Goal: Transaction & Acquisition: Purchase product/service

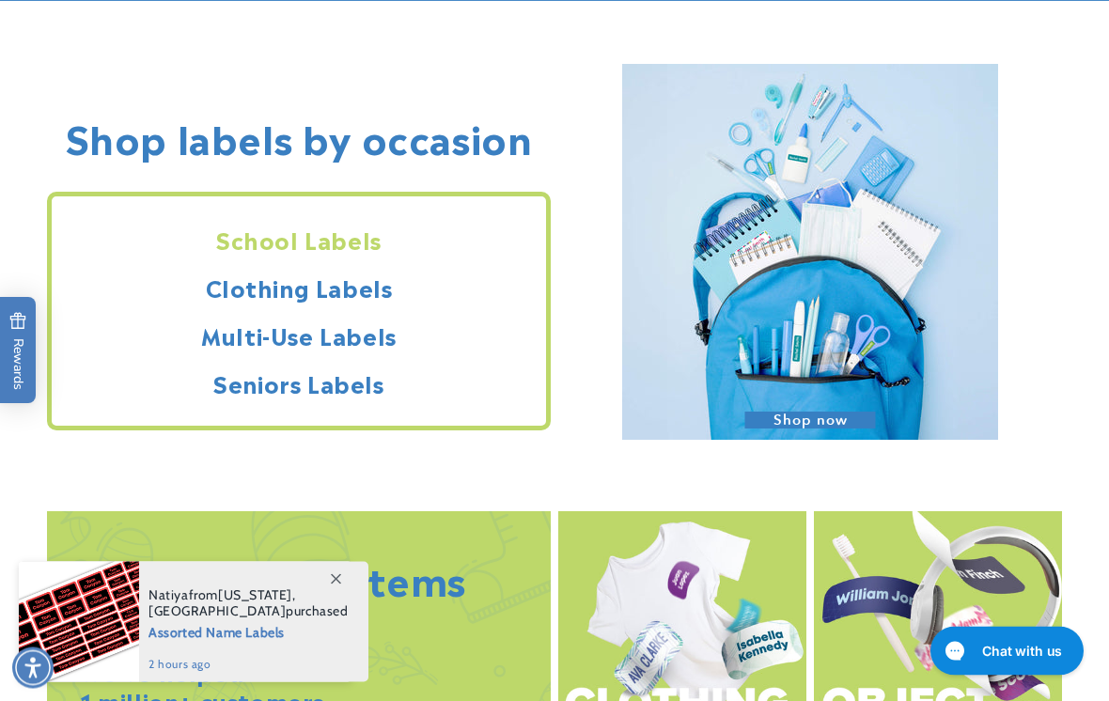
scroll to position [1484, 0]
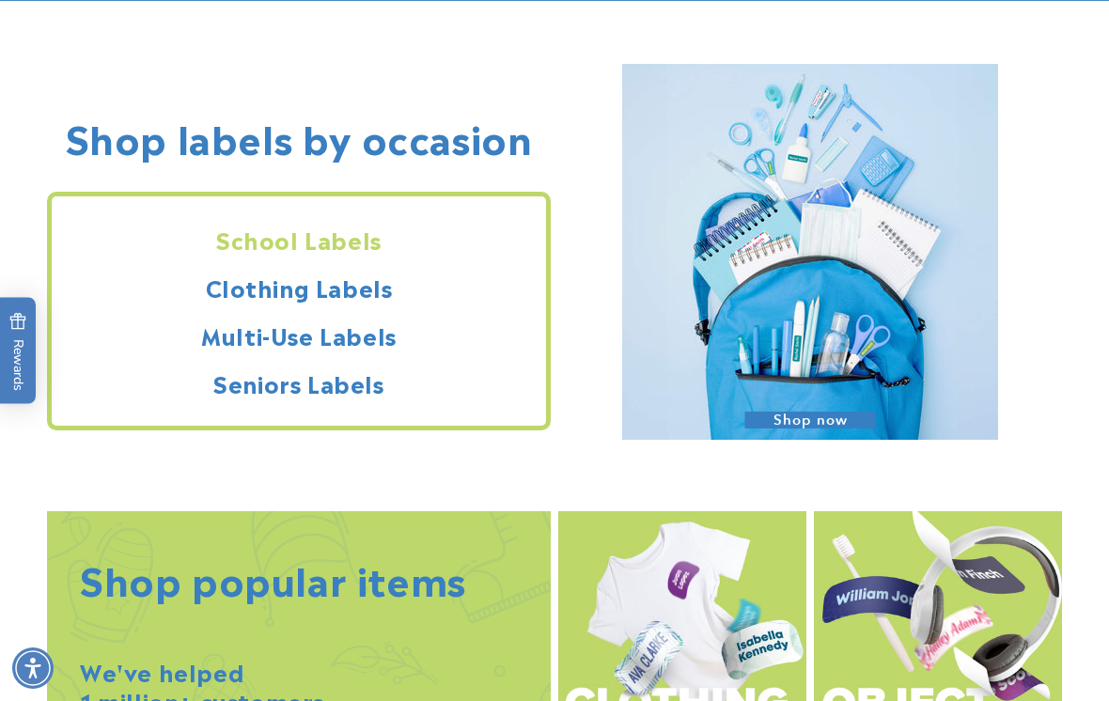
click at [247, 283] on h2 "Clothing Labels" at bounding box center [299, 287] width 494 height 29
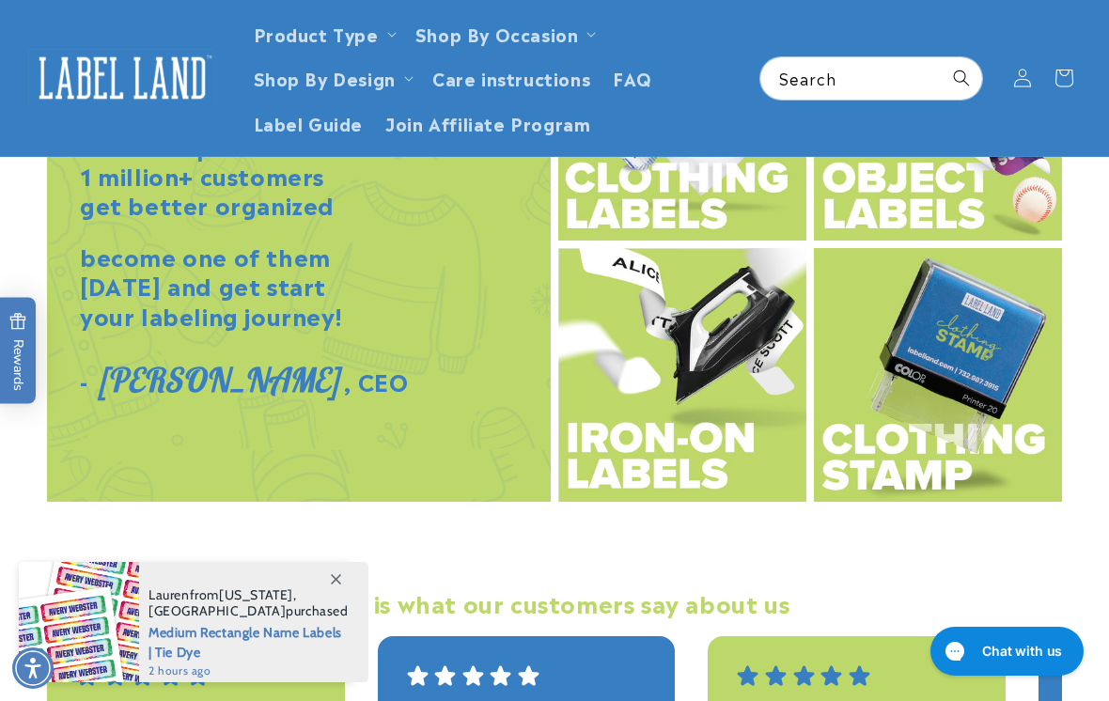
scroll to position [2003, 0]
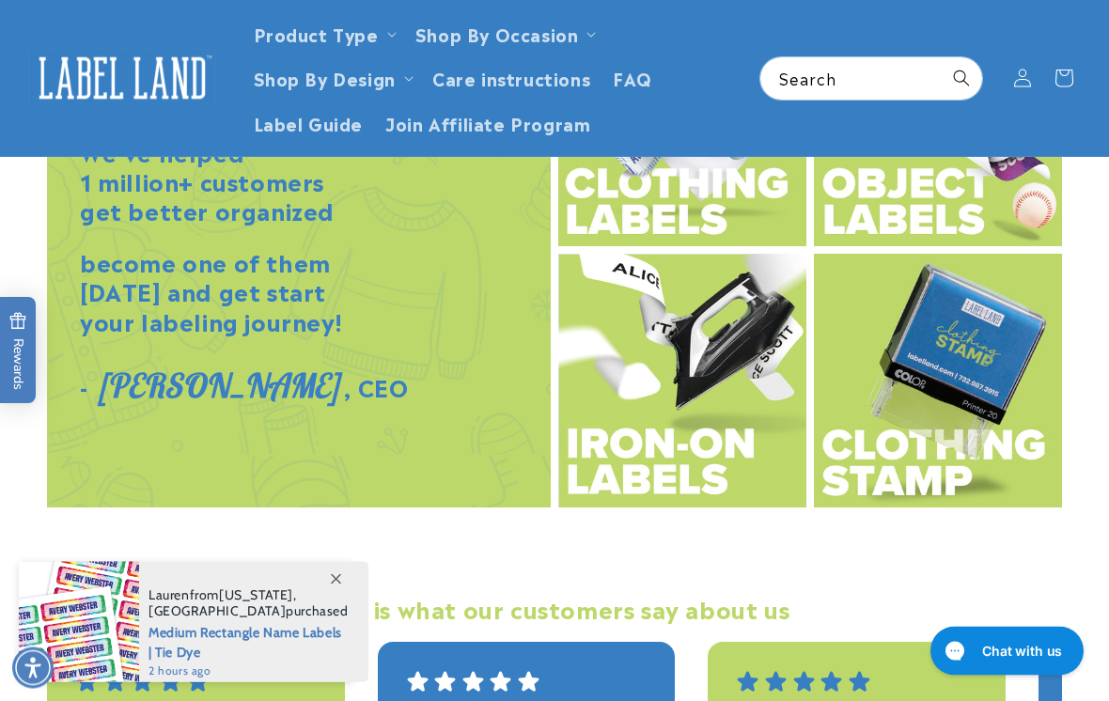
click at [655, 345] on img at bounding box center [682, 382] width 248 height 255
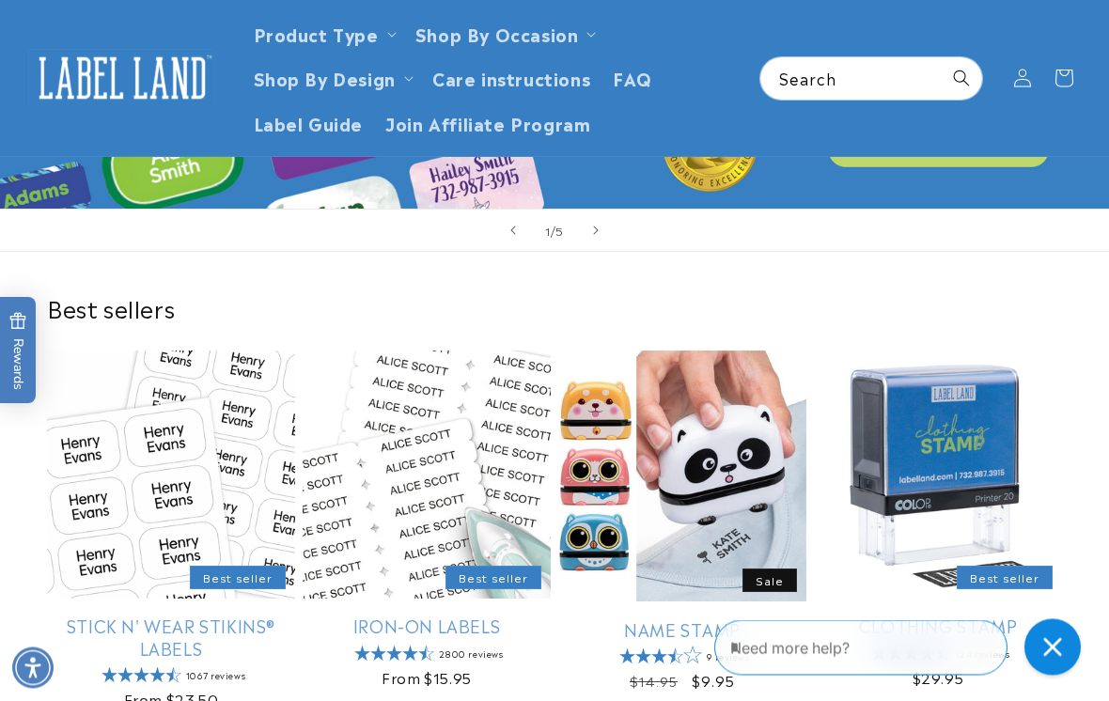
scroll to position [0, 0]
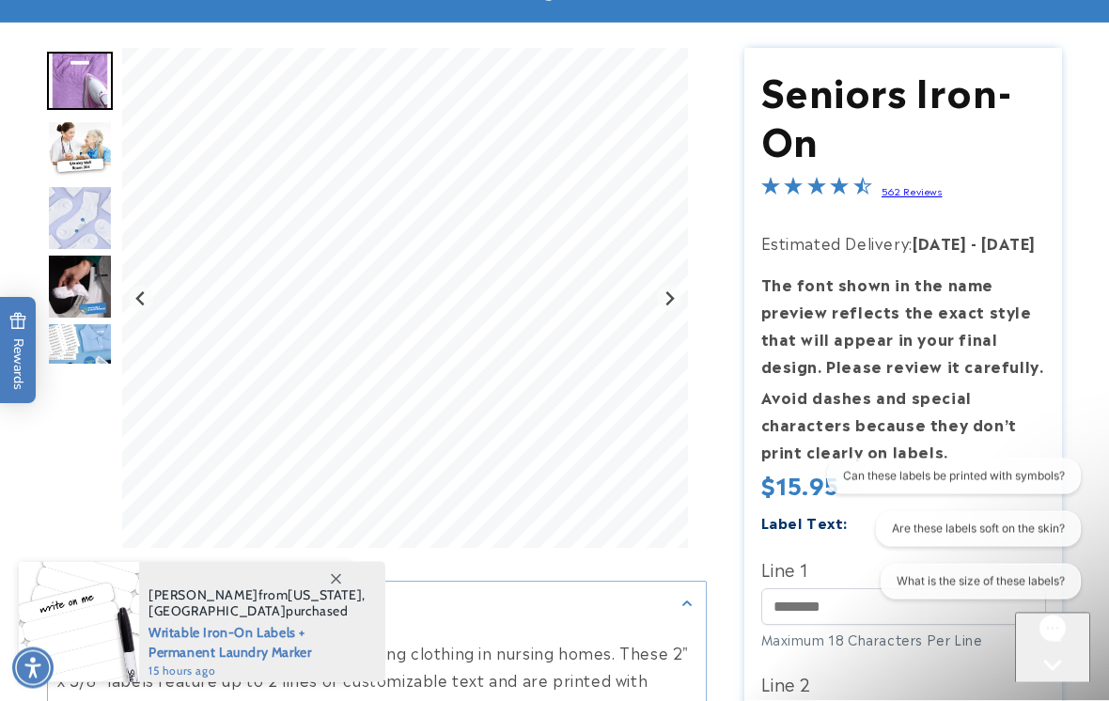
scroll to position [185, 0]
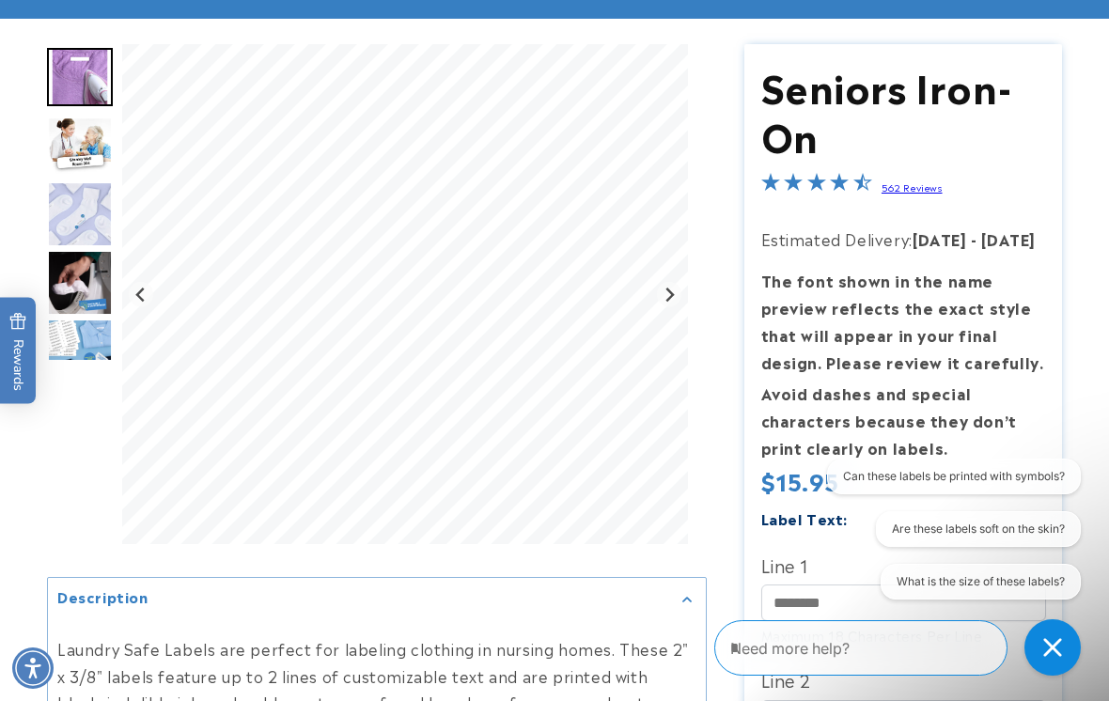
click at [82, 150] on img "Go to slide 2" at bounding box center [80, 146] width 66 height 58
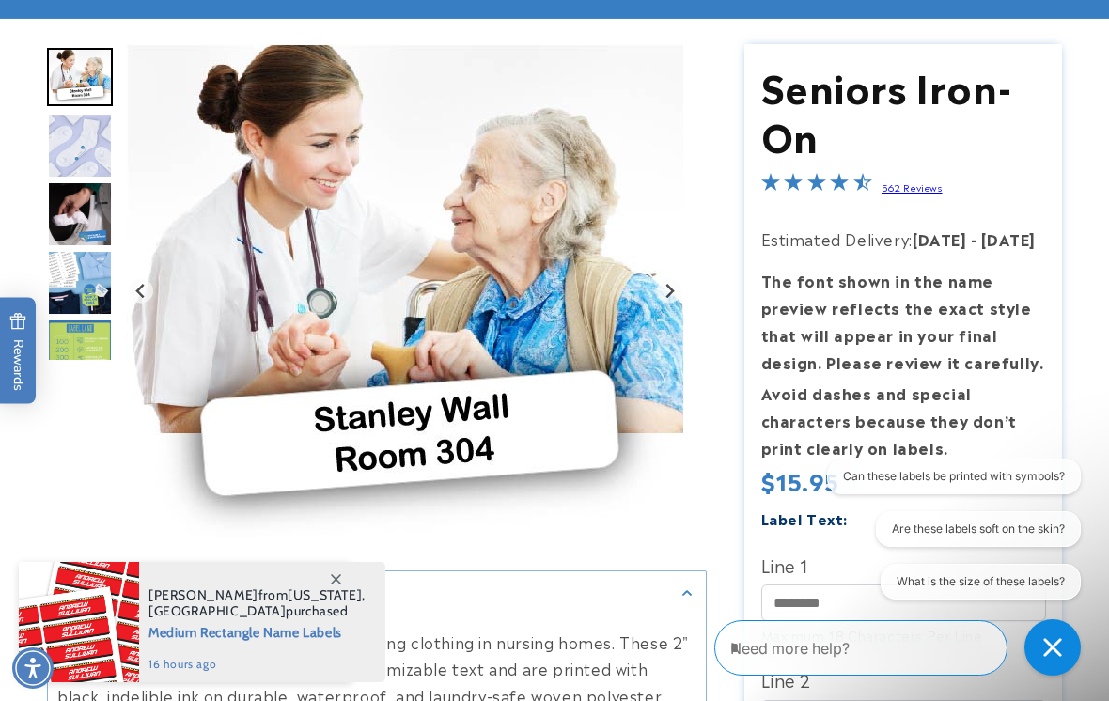
click at [86, 216] on img "Go to slide 4" at bounding box center [80, 214] width 66 height 66
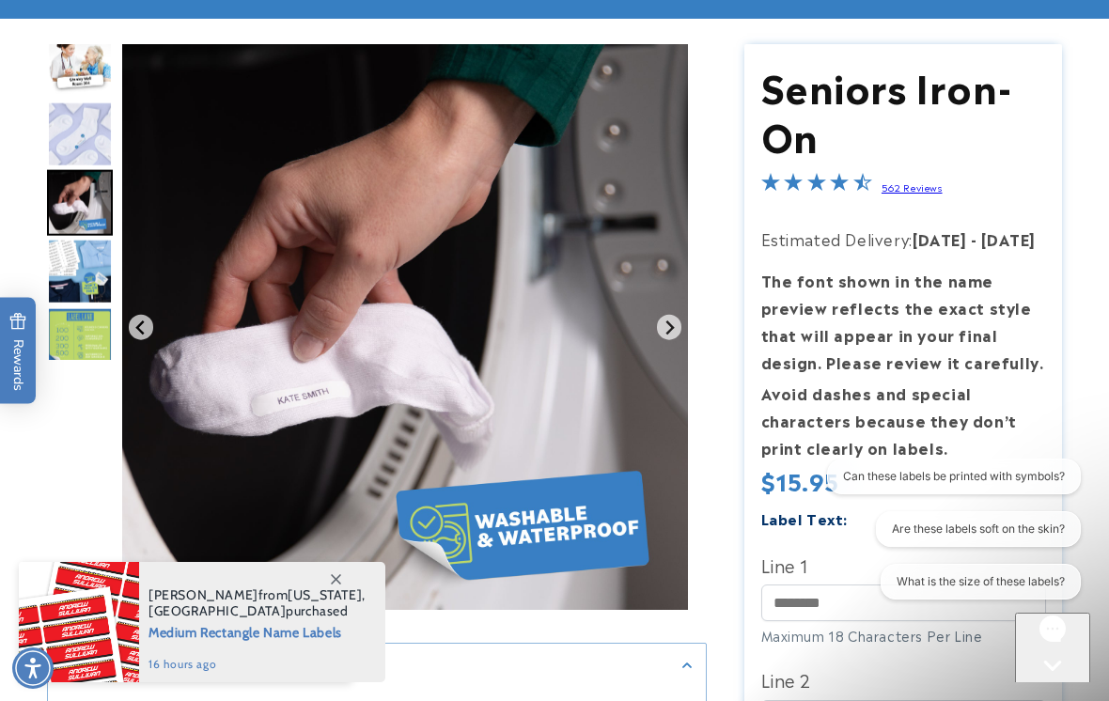
click at [83, 275] on img "Go to slide 5" at bounding box center [80, 272] width 66 height 66
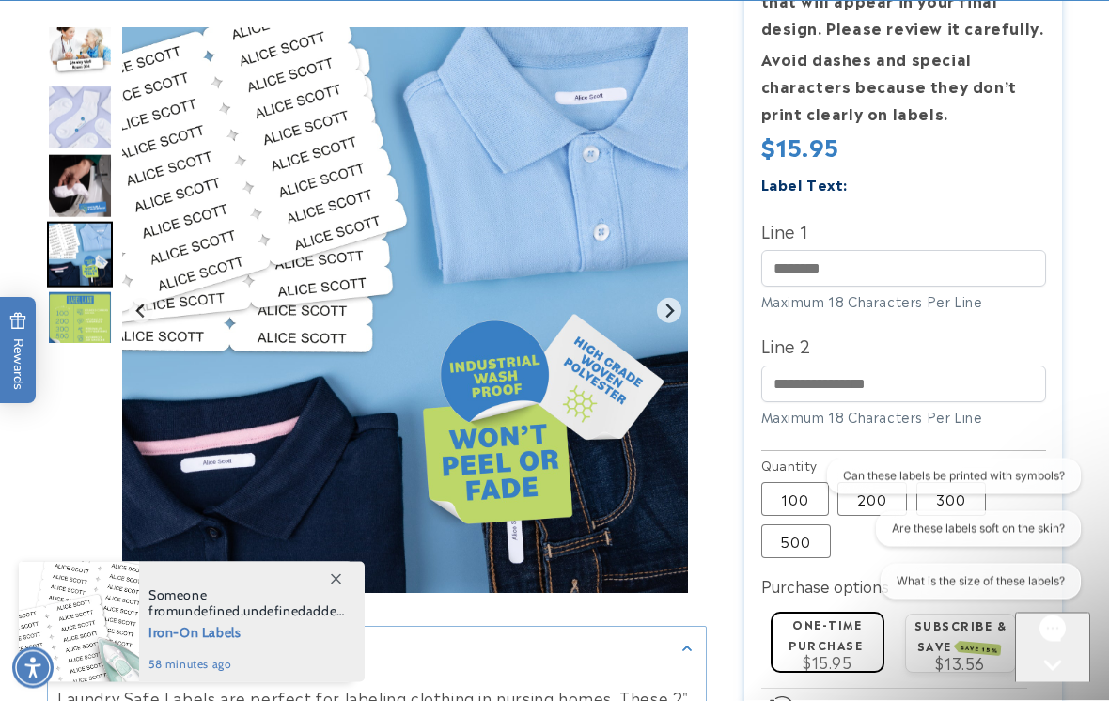
scroll to position [521, 0]
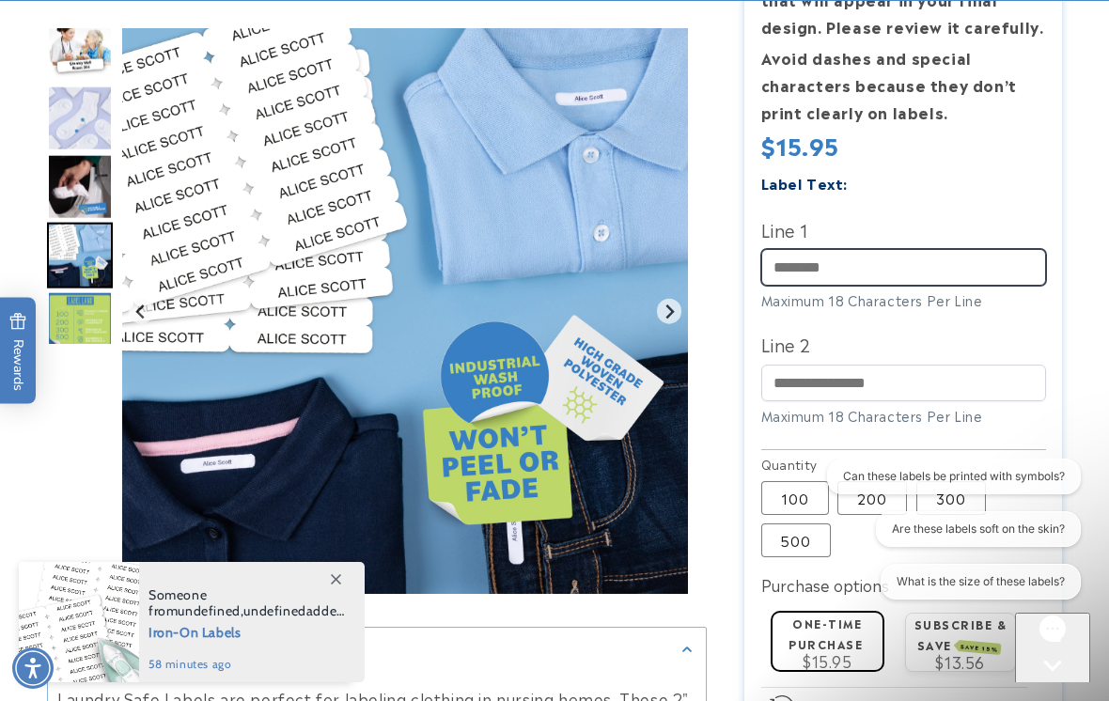
click at [790, 265] on input "Line 1" at bounding box center [903, 267] width 285 height 37
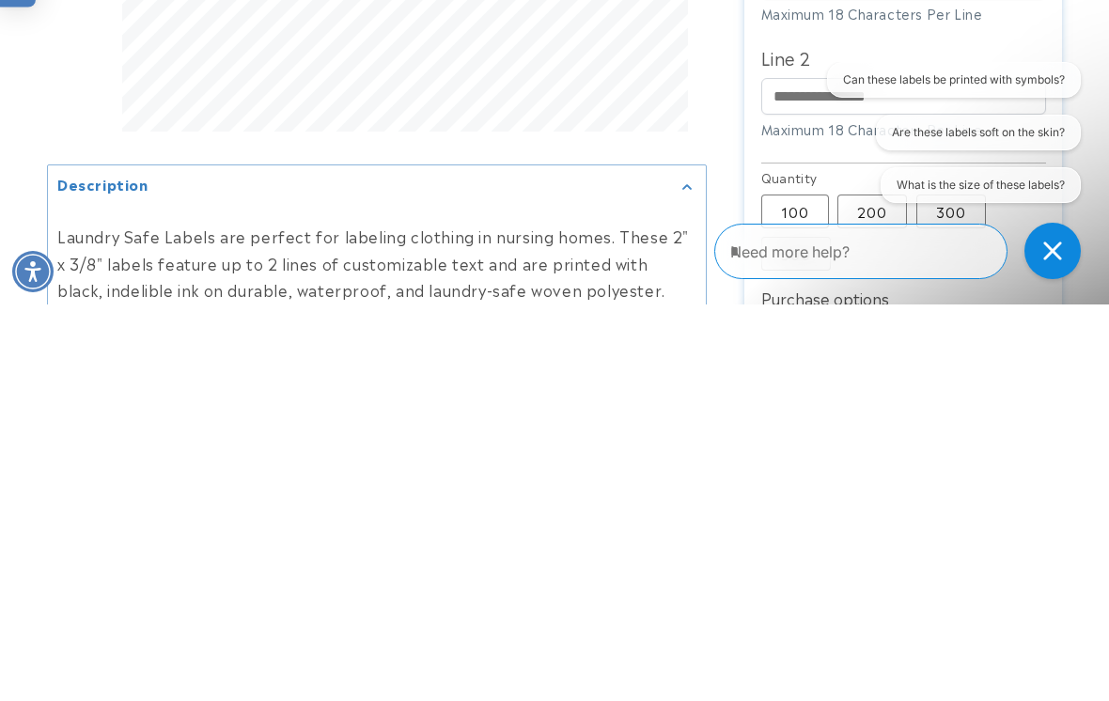
scroll to position [412, 0]
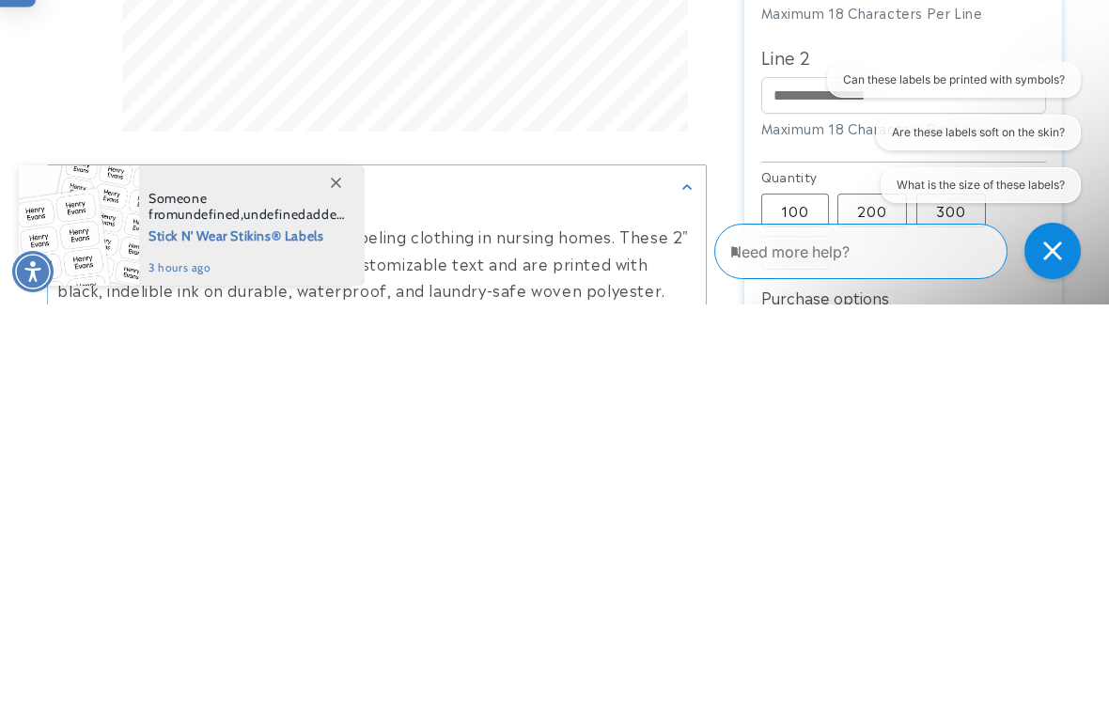
type input "**********"
click at [1054, 246] on icon "Close conversation starters" at bounding box center [1052, 251] width 19 height 19
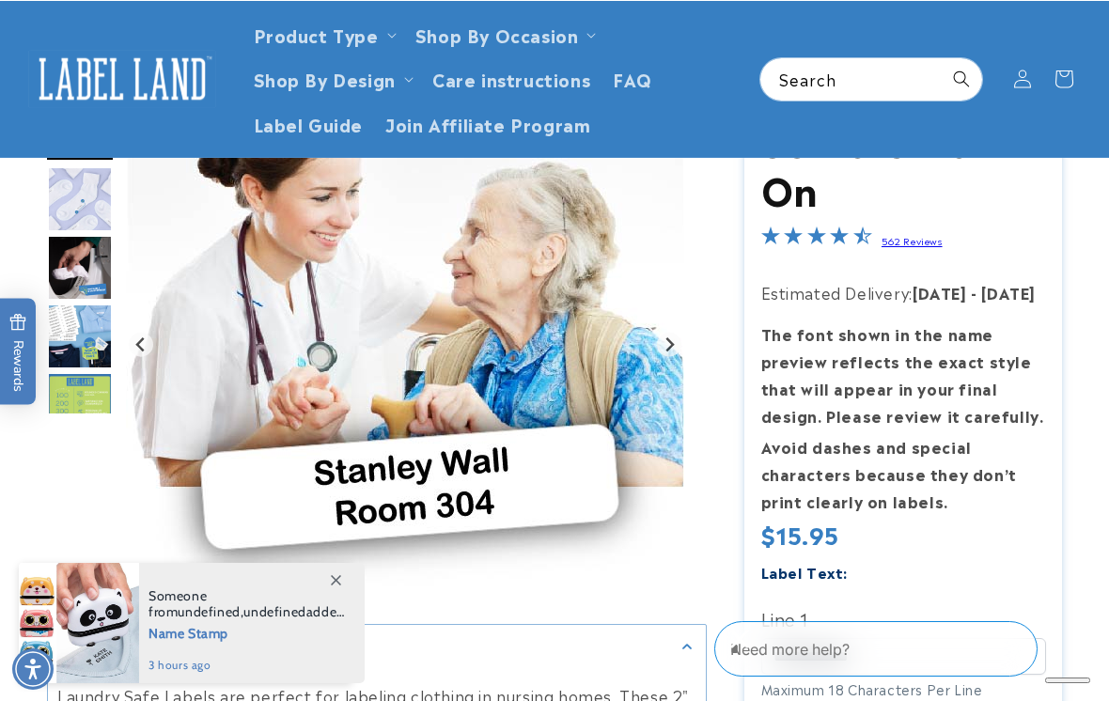
scroll to position [132, 0]
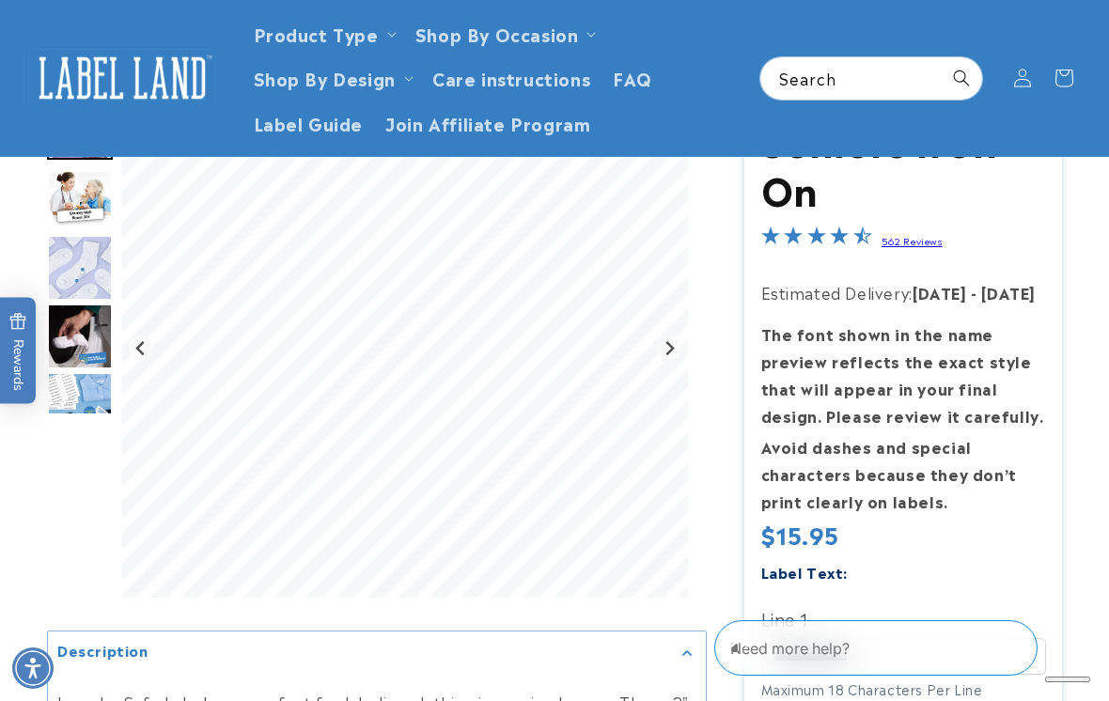
click at [77, 391] on img "Go to slide 5" at bounding box center [80, 405] width 66 height 66
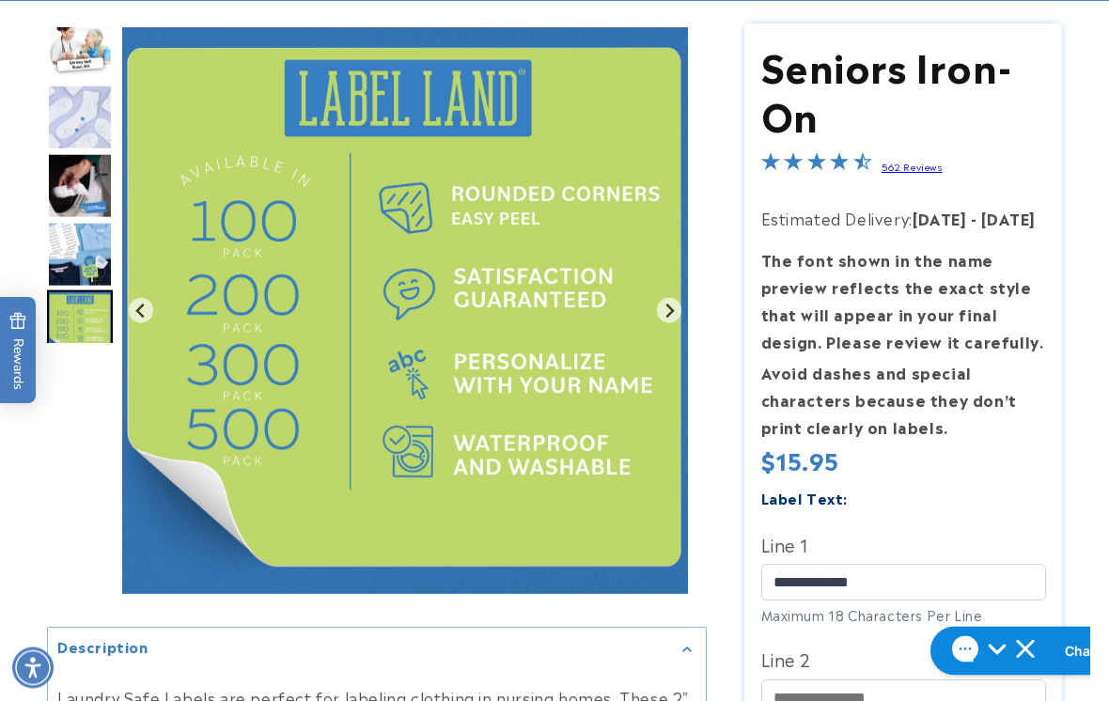
scroll to position [206, 0]
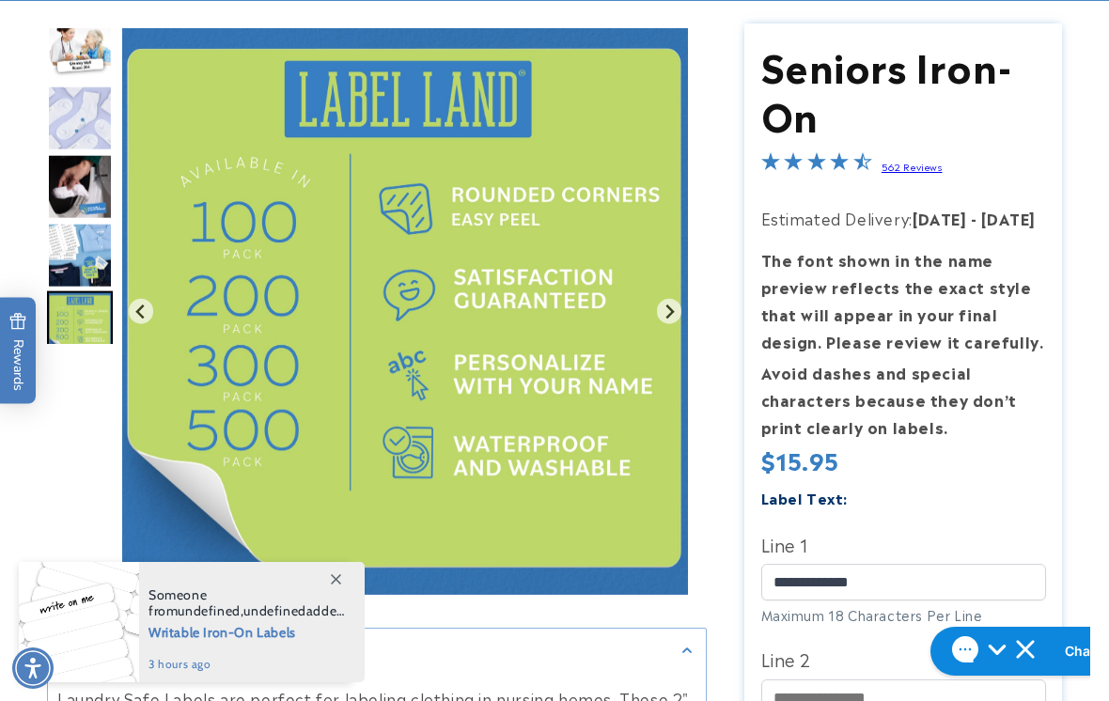
click at [94, 248] on img "Go to slide 5" at bounding box center [80, 256] width 66 height 66
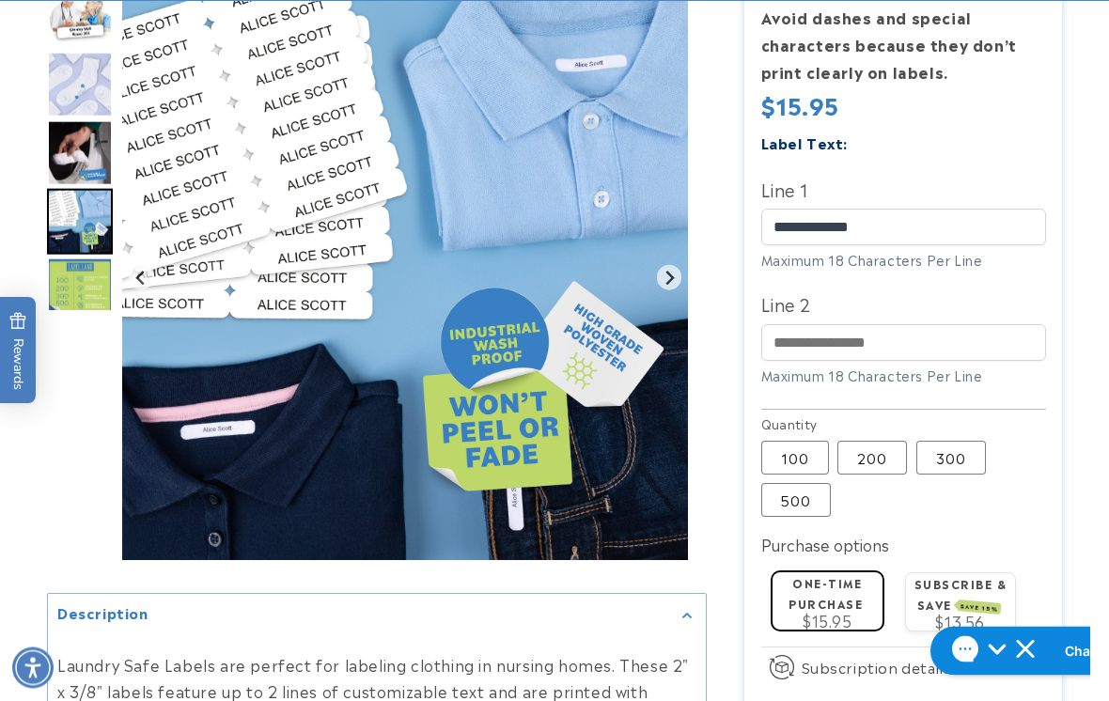
scroll to position [561, 0]
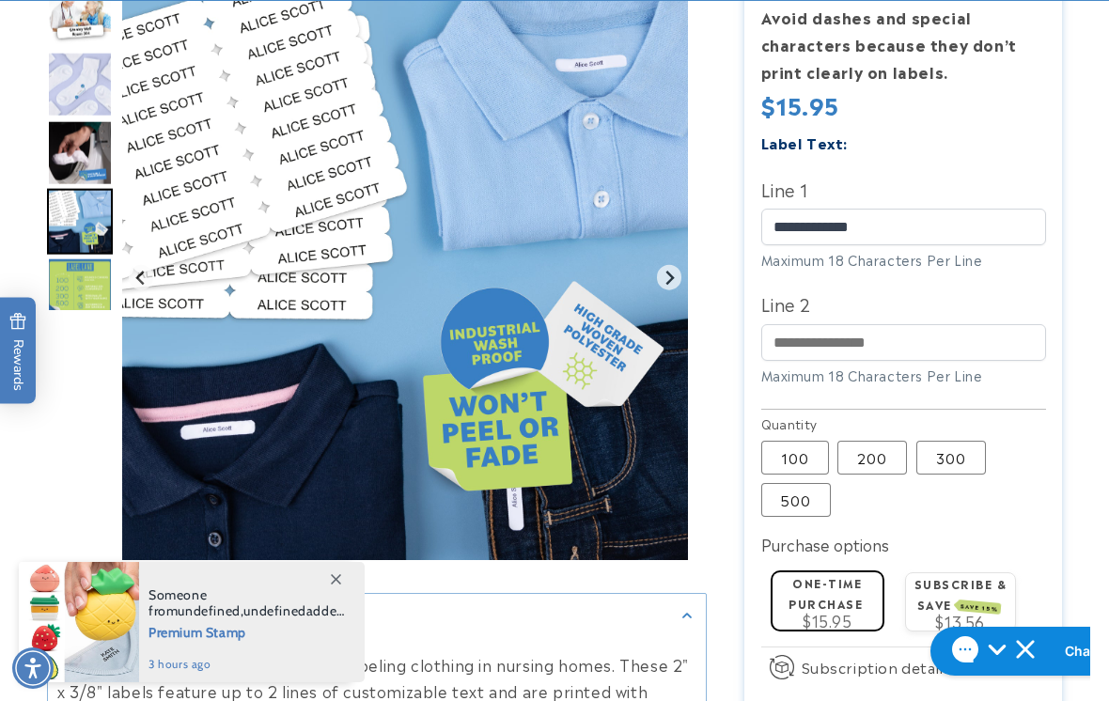
click at [872, 452] on label "200 Variant sold out or unavailable" at bounding box center [872, 458] width 70 height 34
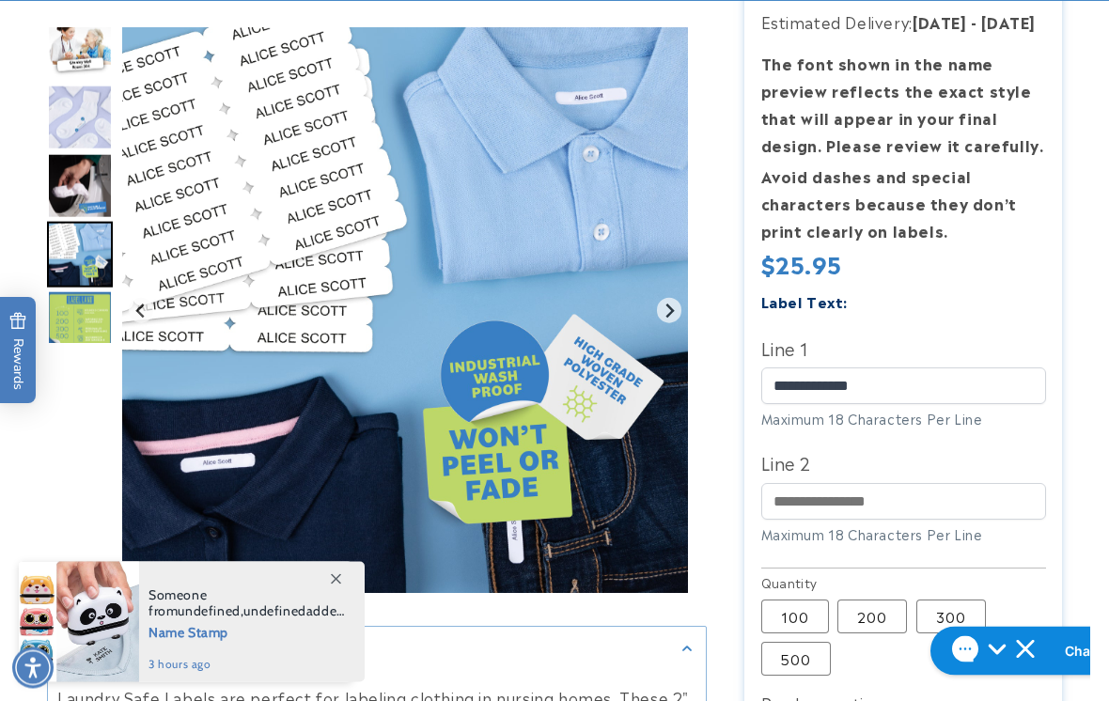
scroll to position [403, 0]
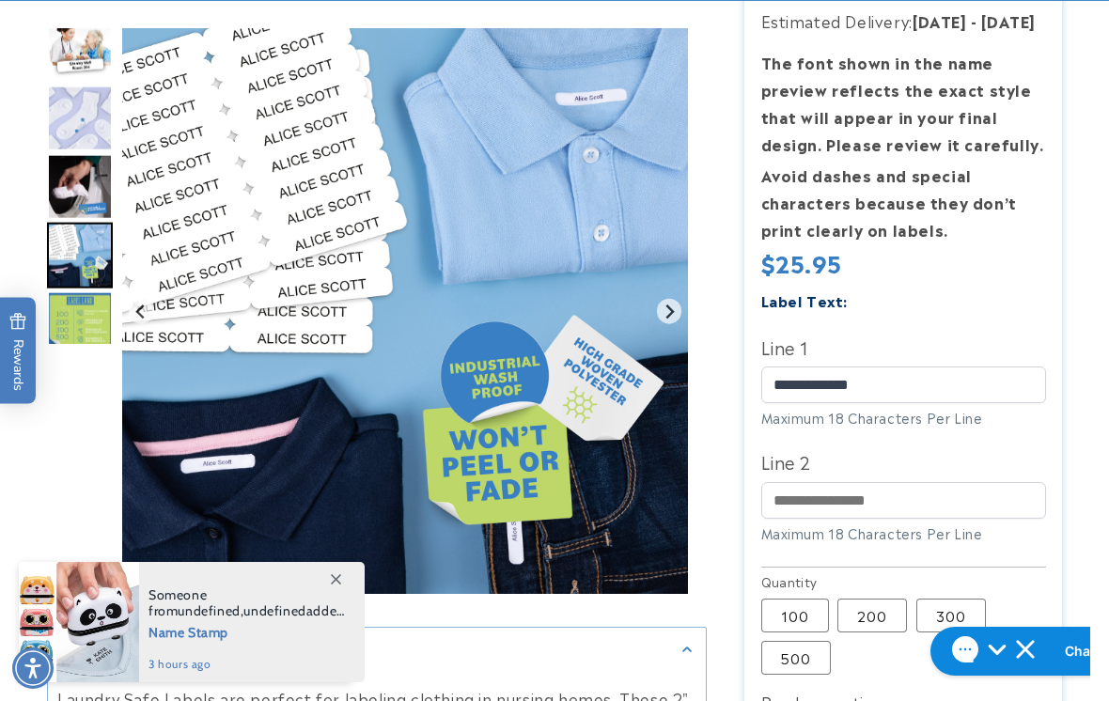
click at [73, 193] on img "Go to slide 4" at bounding box center [80, 187] width 66 height 66
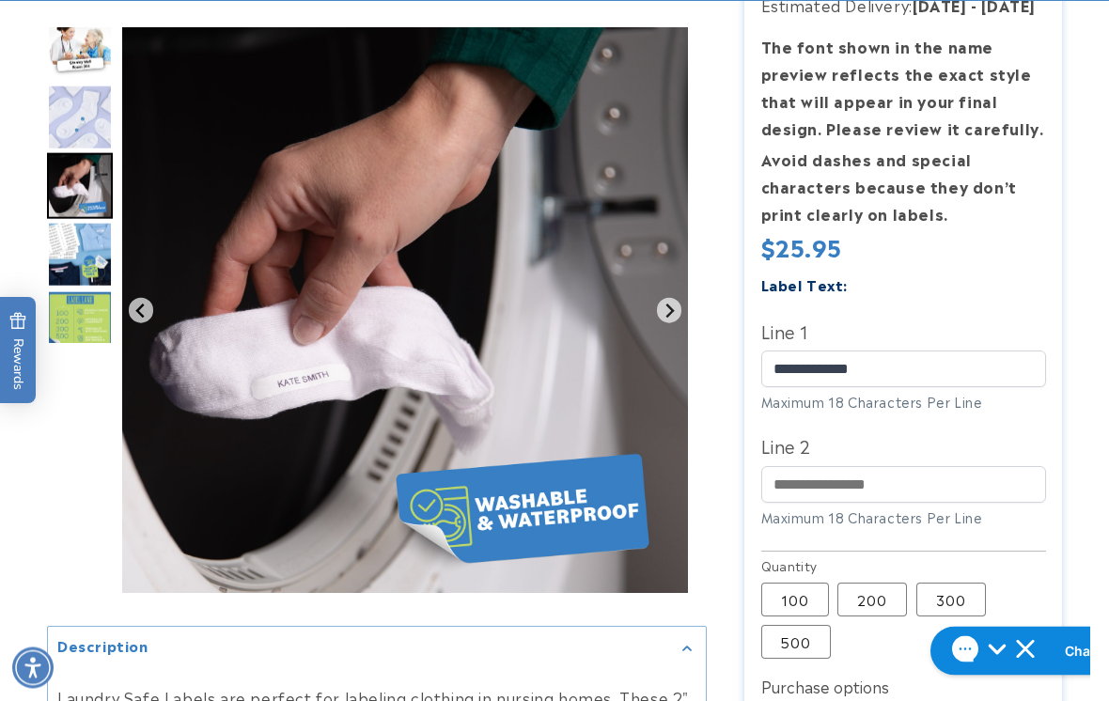
scroll to position [426, 0]
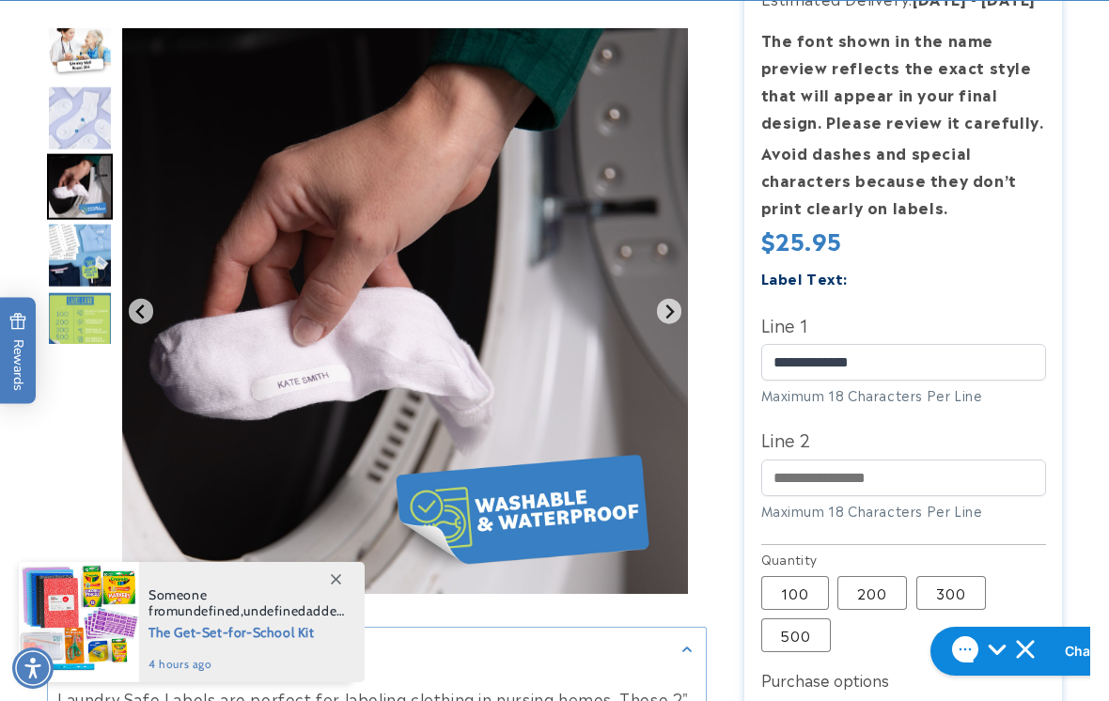
click at [85, 121] on img "Go to slide 3" at bounding box center [80, 119] width 66 height 66
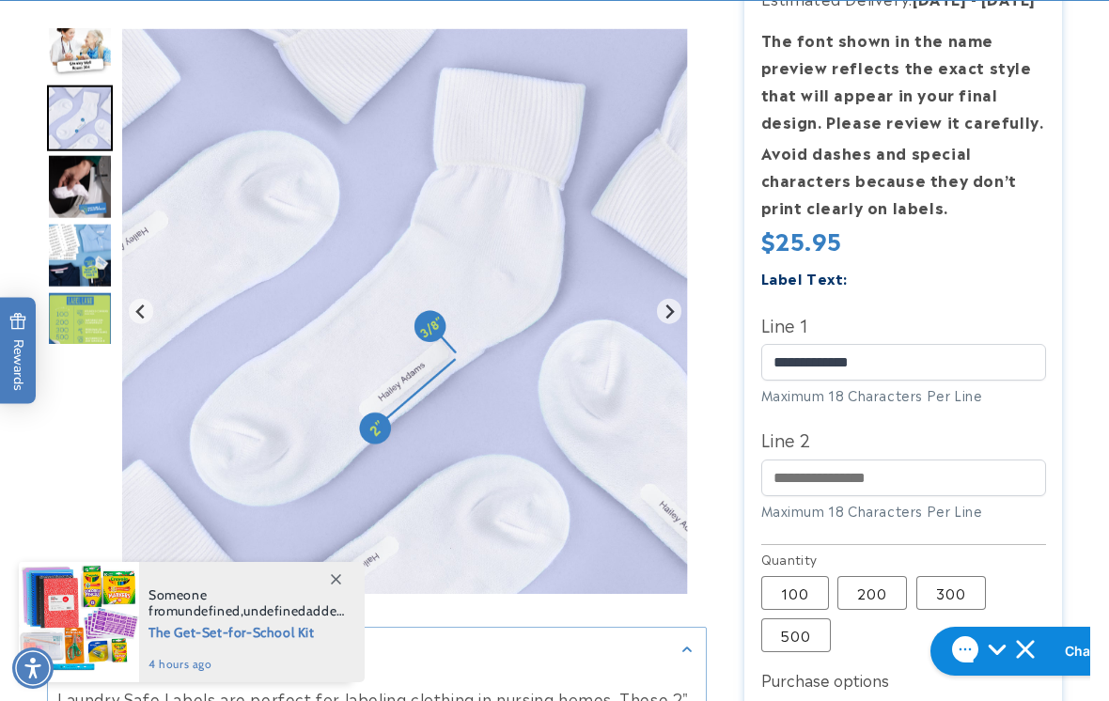
click at [82, 58] on img "Go to slide 2" at bounding box center [80, 49] width 66 height 58
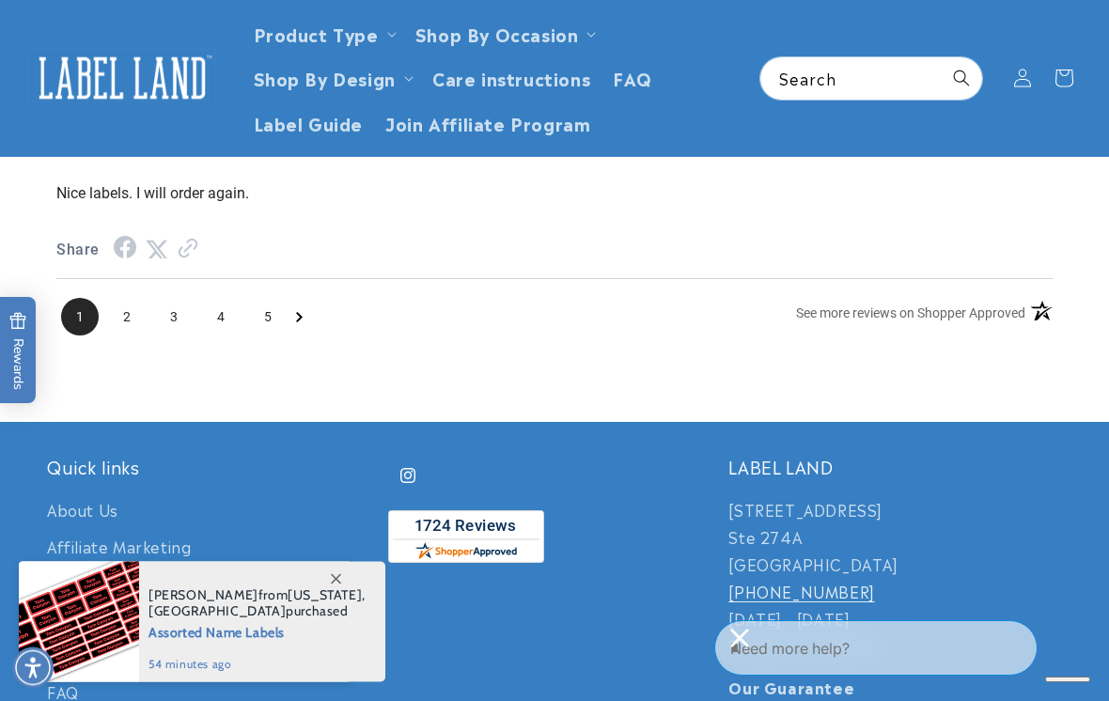
scroll to position [2858, 0]
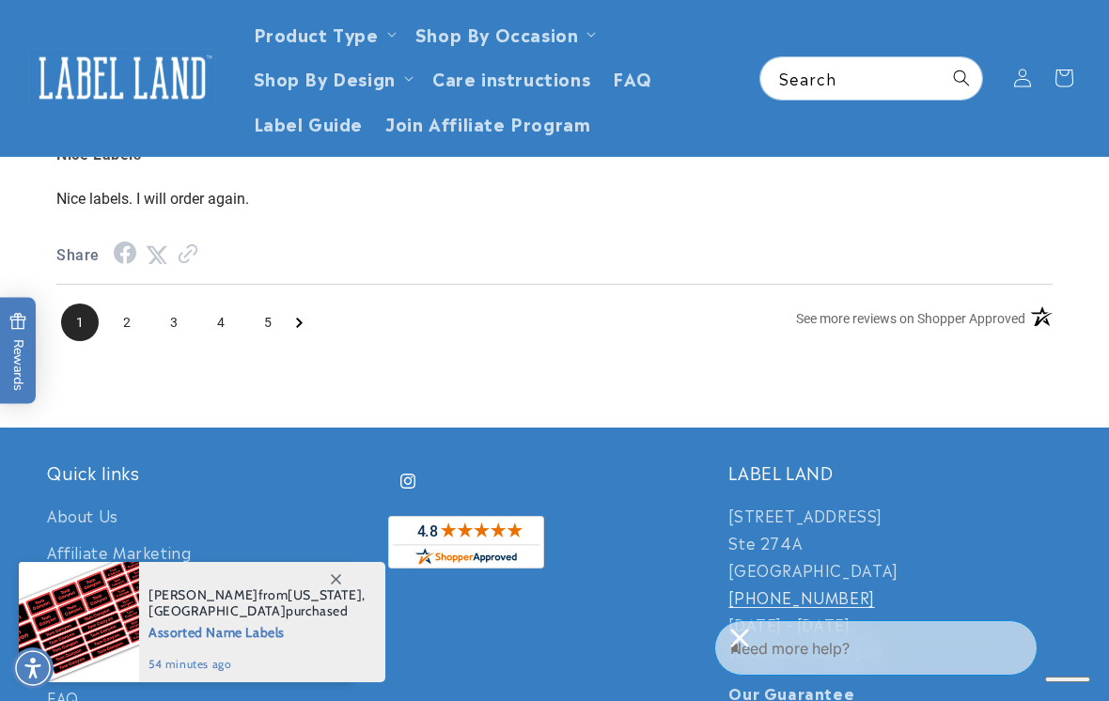
click at [141, 335] on span "2" at bounding box center [127, 323] width 38 height 38
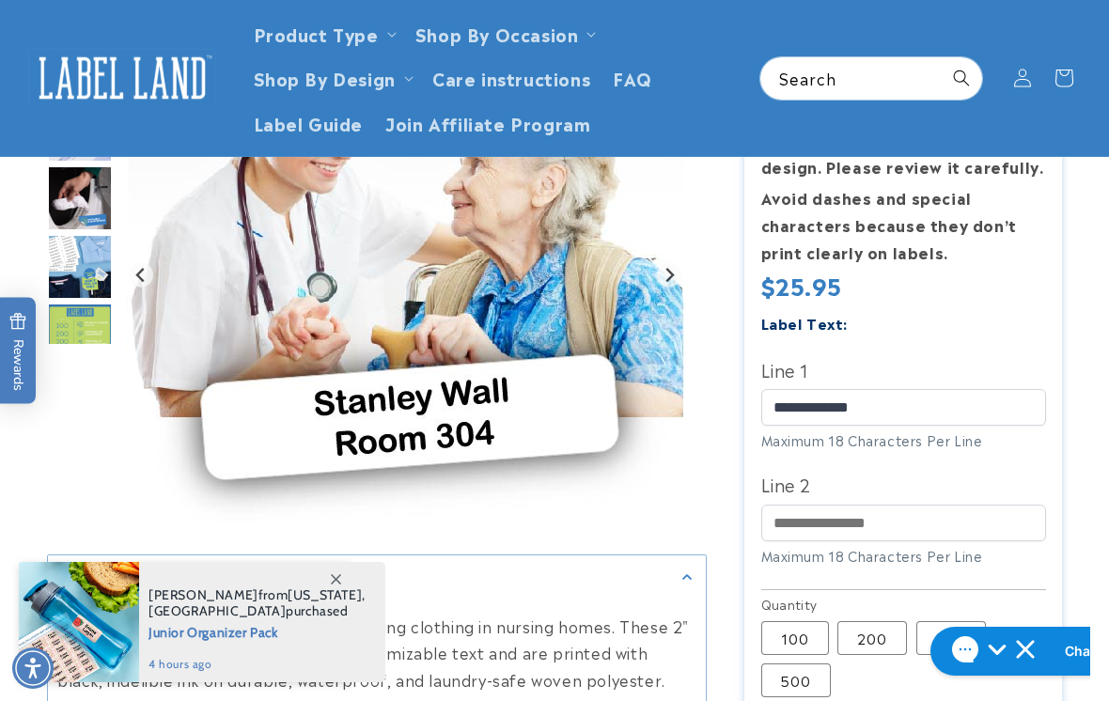
scroll to position [379, 0]
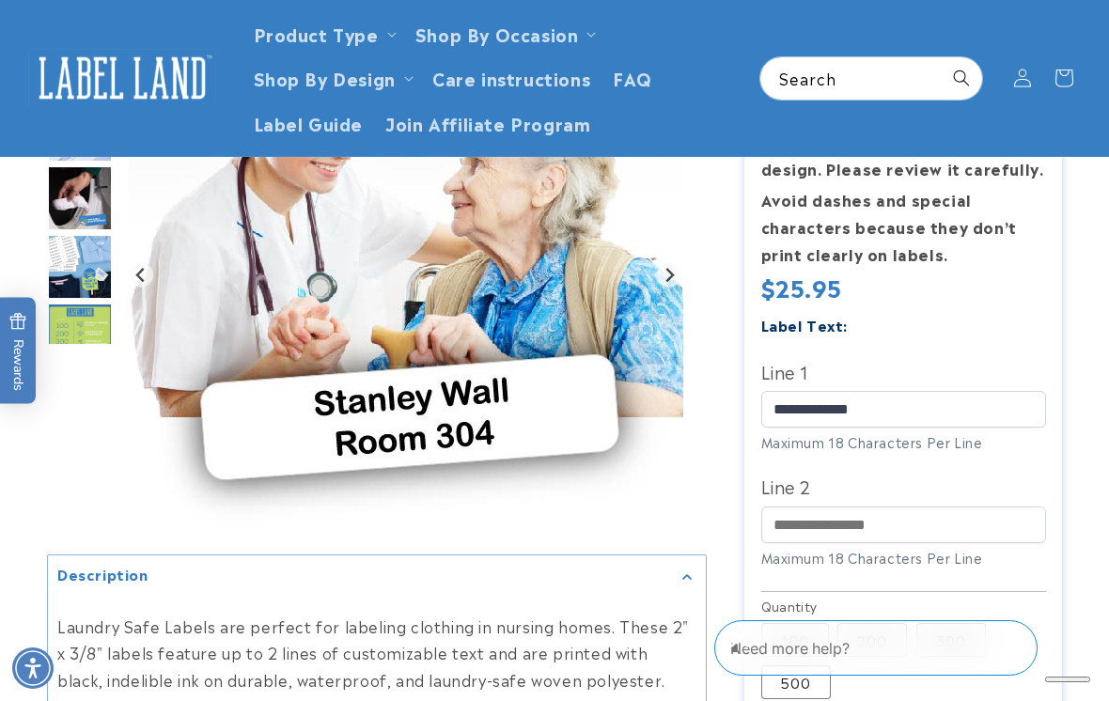
click at [89, 257] on img "Go to slide 5" at bounding box center [80, 267] width 66 height 66
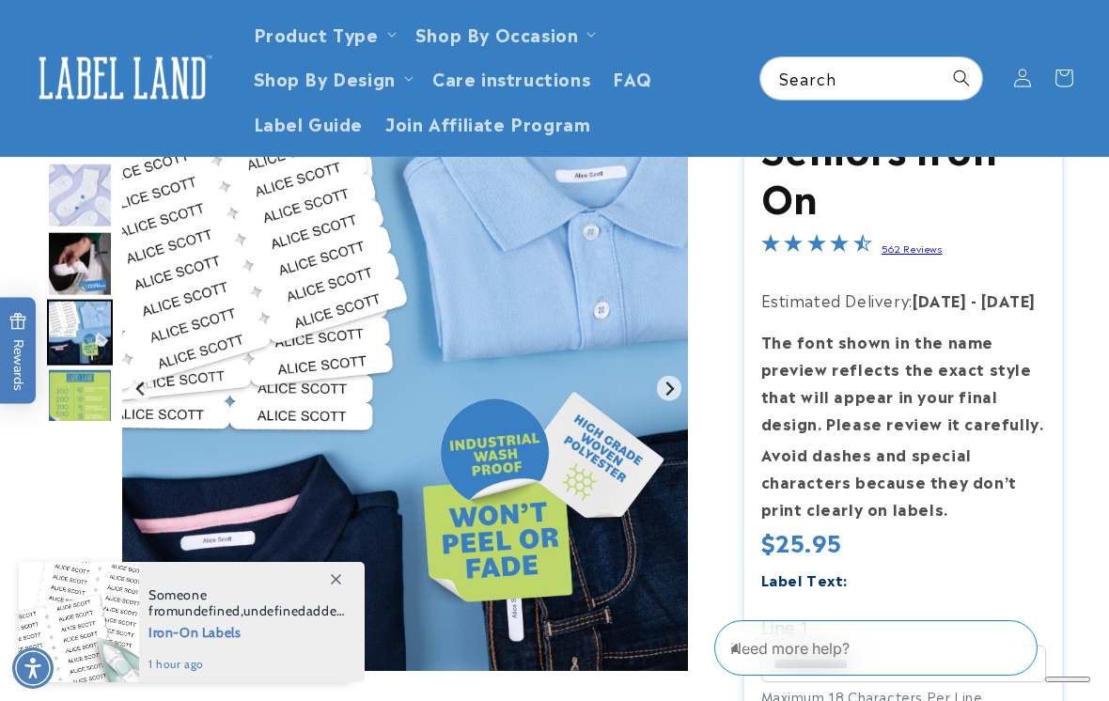
scroll to position [0, 0]
